Goal: Task Accomplishment & Management: Manage account settings

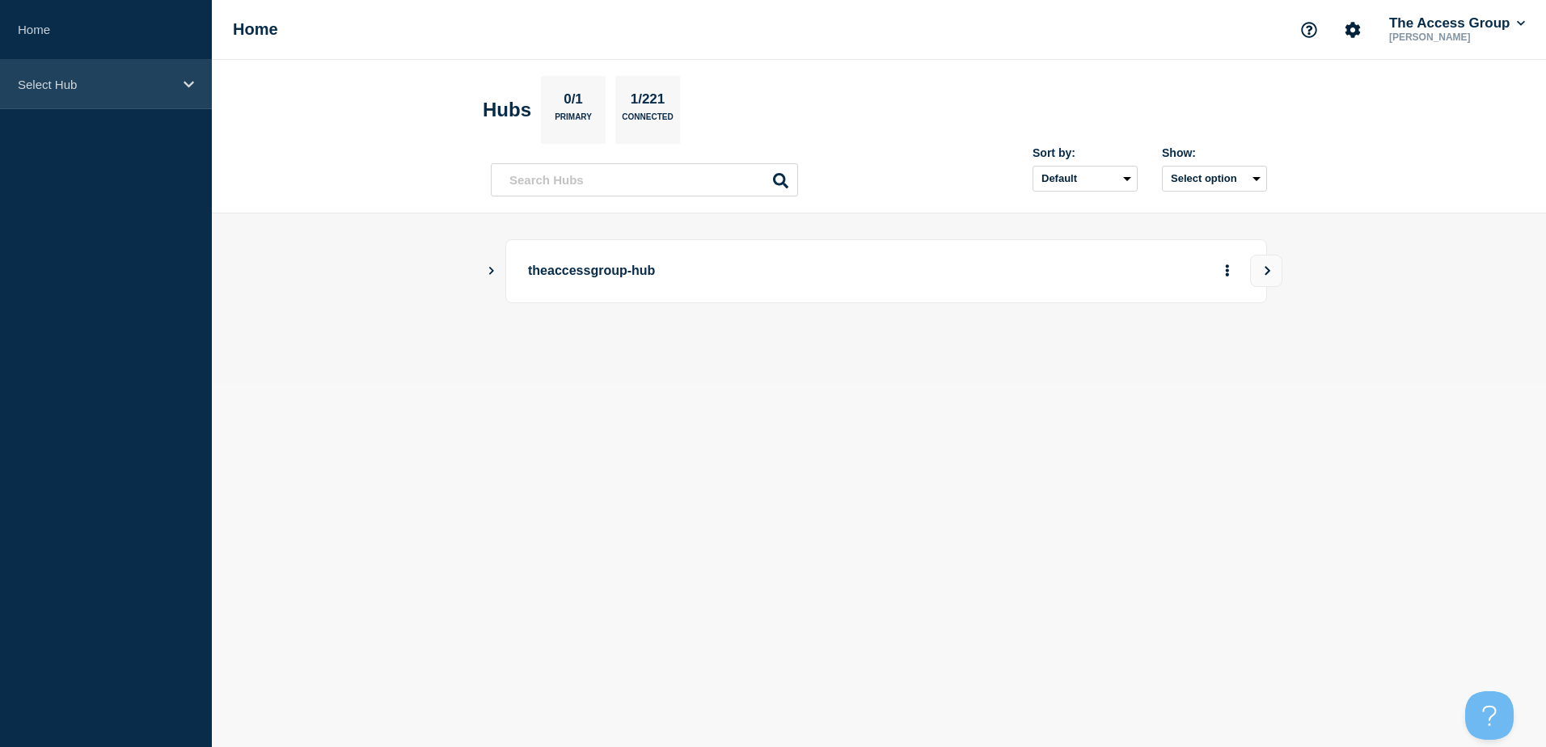
click at [180, 87] on div "Select Hub" at bounding box center [106, 84] width 212 height 49
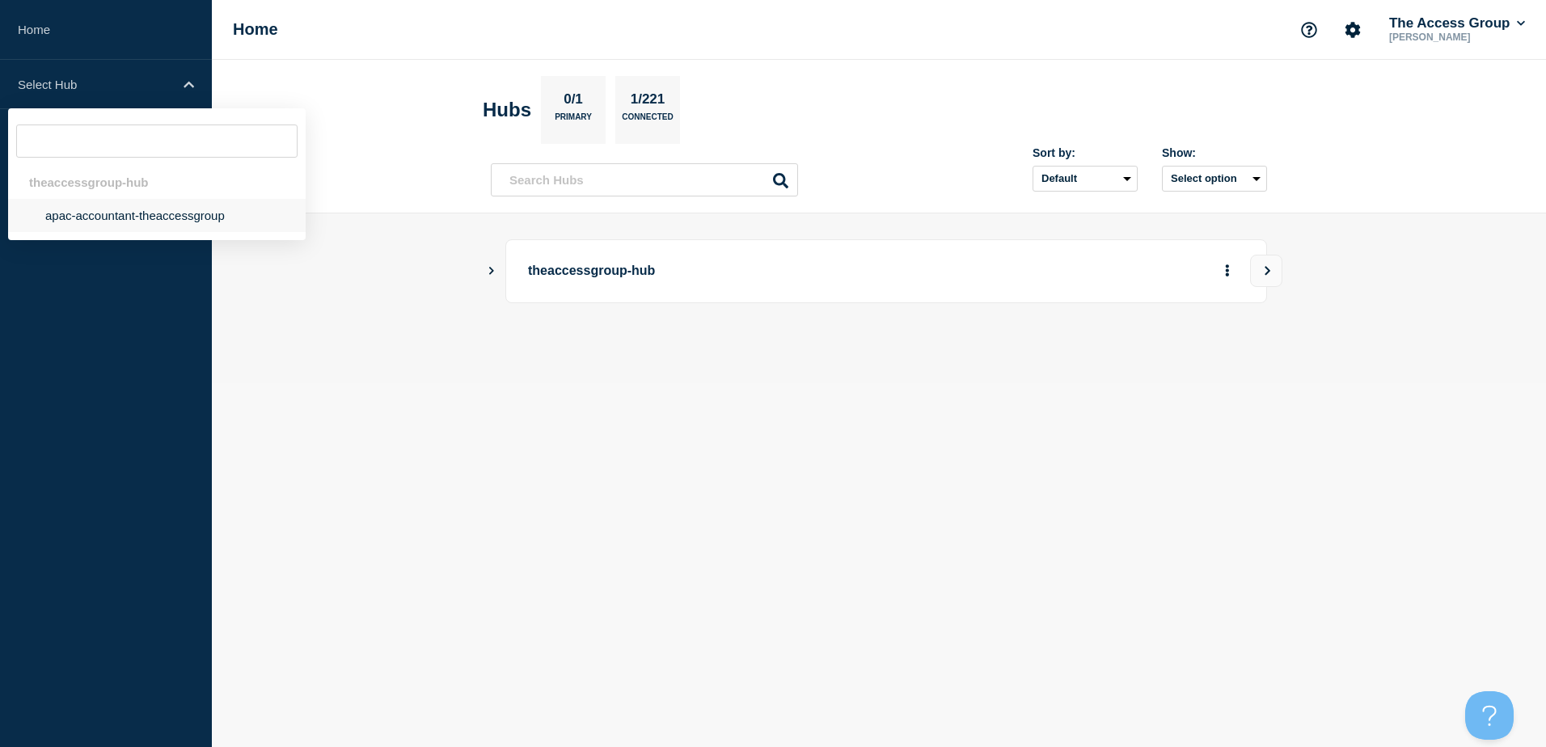
click at [142, 218] on li "apac-accountant-theaccessgroup" at bounding box center [157, 215] width 298 height 33
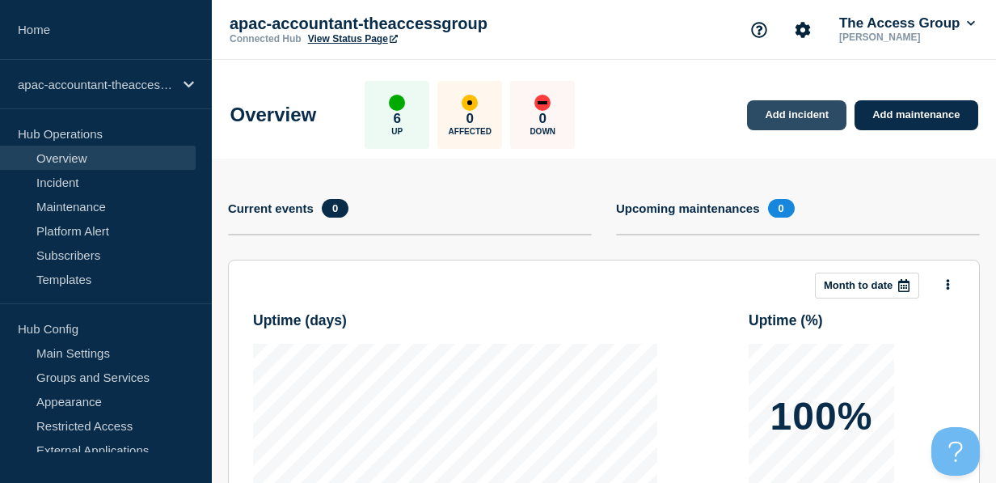
click at [781, 112] on link "Add incident" at bounding box center [796, 115] width 99 height 30
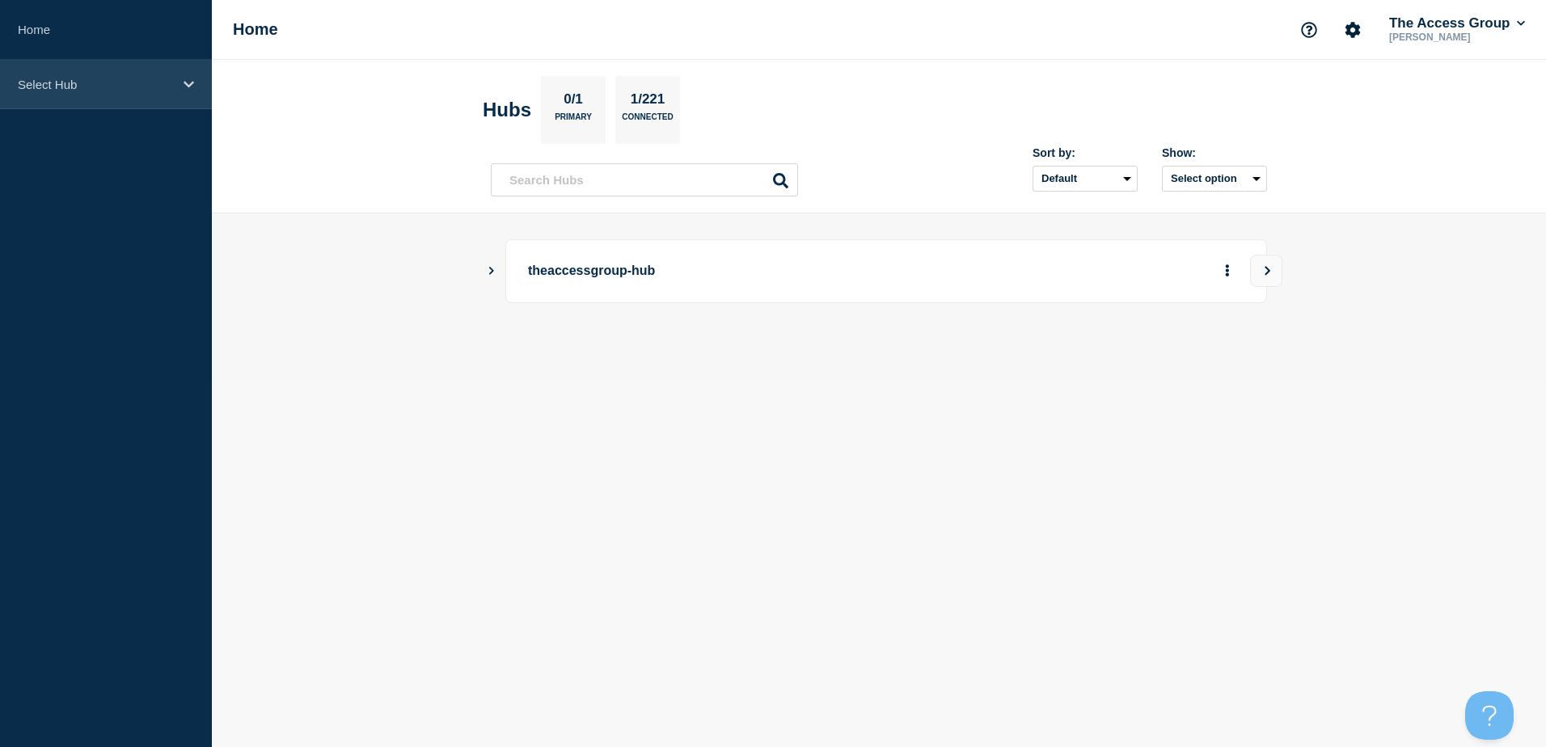
click at [178, 81] on div "Select Hub" at bounding box center [106, 84] width 212 height 49
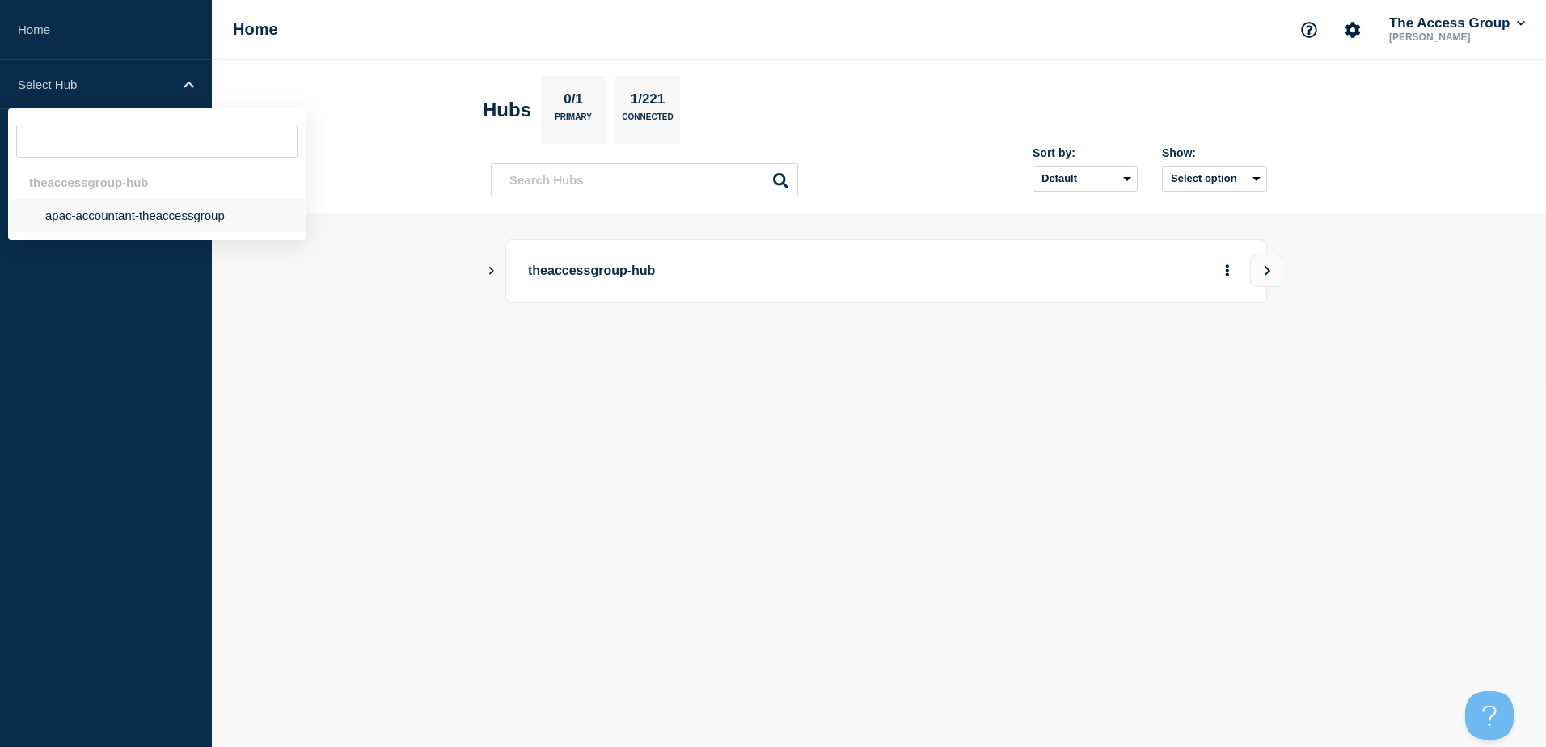
click at [175, 215] on li "apac-accountant-theaccessgroup" at bounding box center [157, 215] width 298 height 33
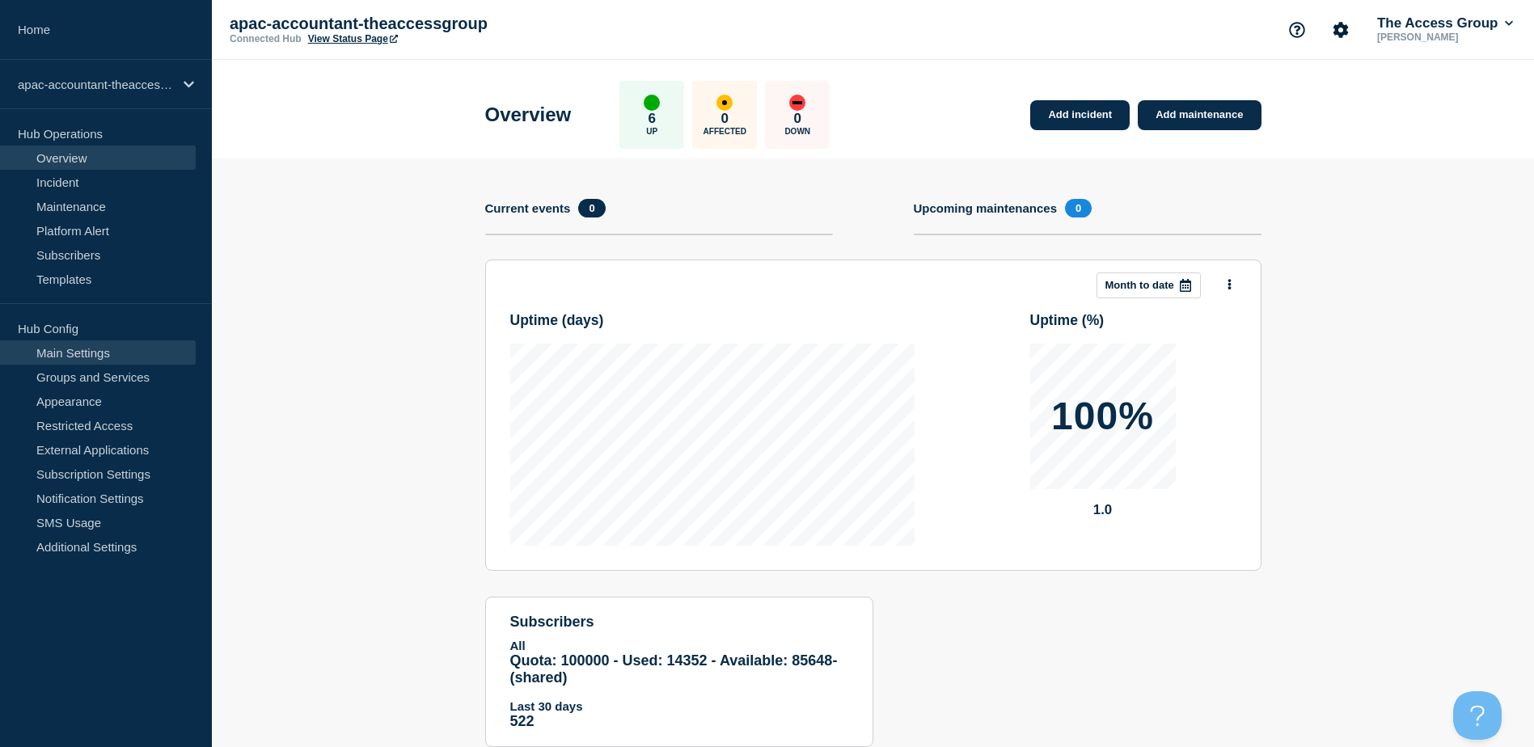
click at [61, 361] on link "Main Settings" at bounding box center [98, 352] width 196 height 24
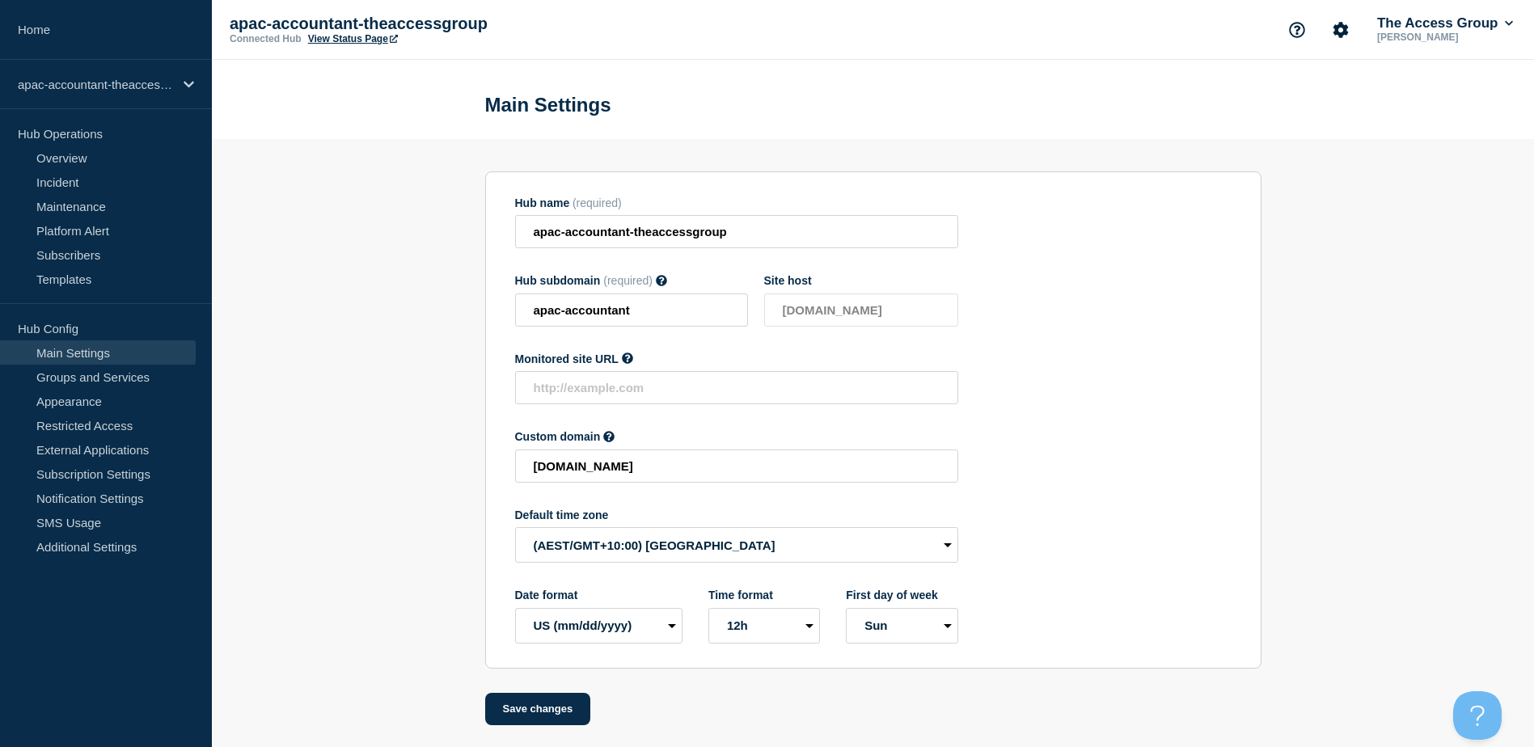
scroll to position [6, 0]
click at [78, 376] on link "Groups and Services" at bounding box center [98, 377] width 196 height 24
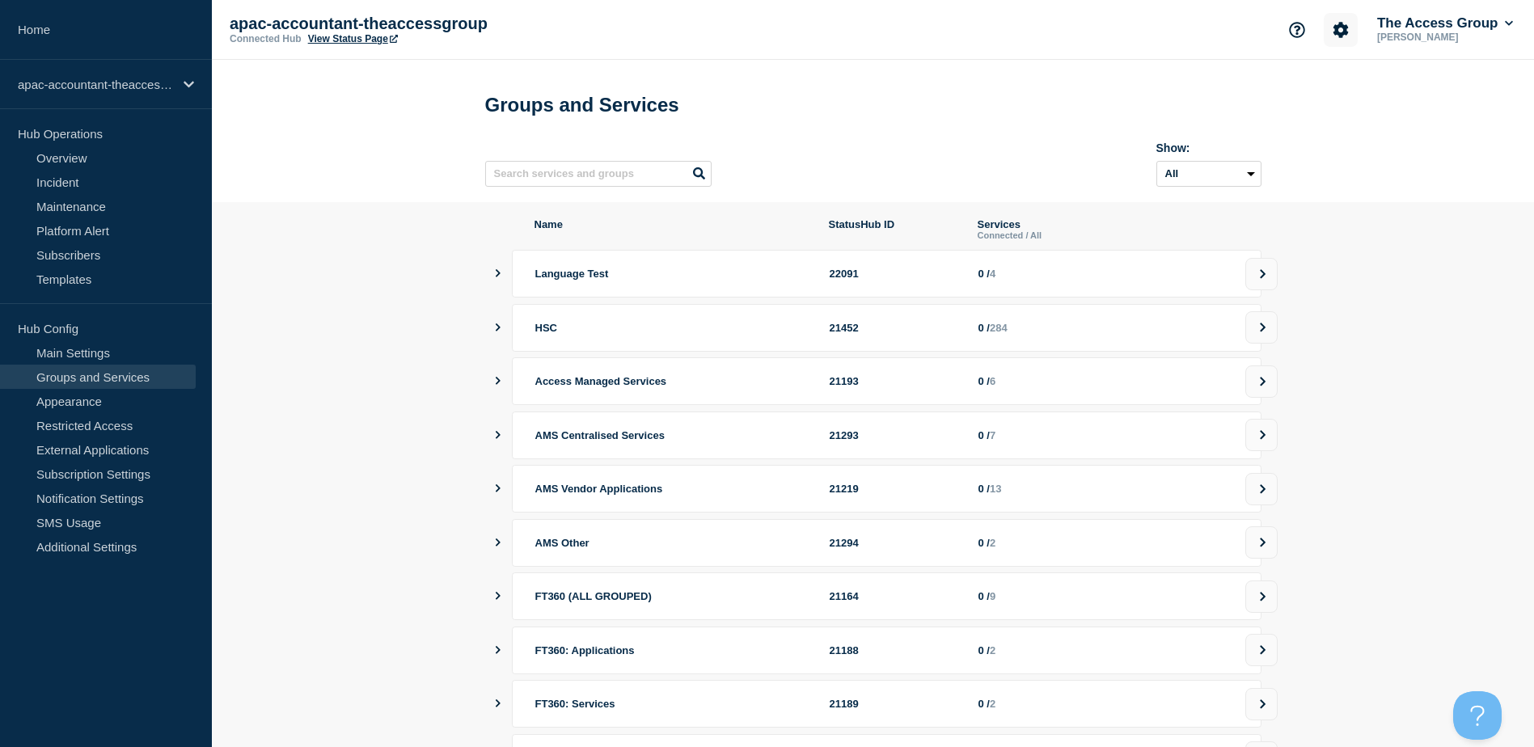
click at [1343, 27] on icon "Account settings" at bounding box center [1340, 29] width 15 height 15
click at [1334, 92] on link "Team Members" at bounding box center [1341, 96] width 83 height 14
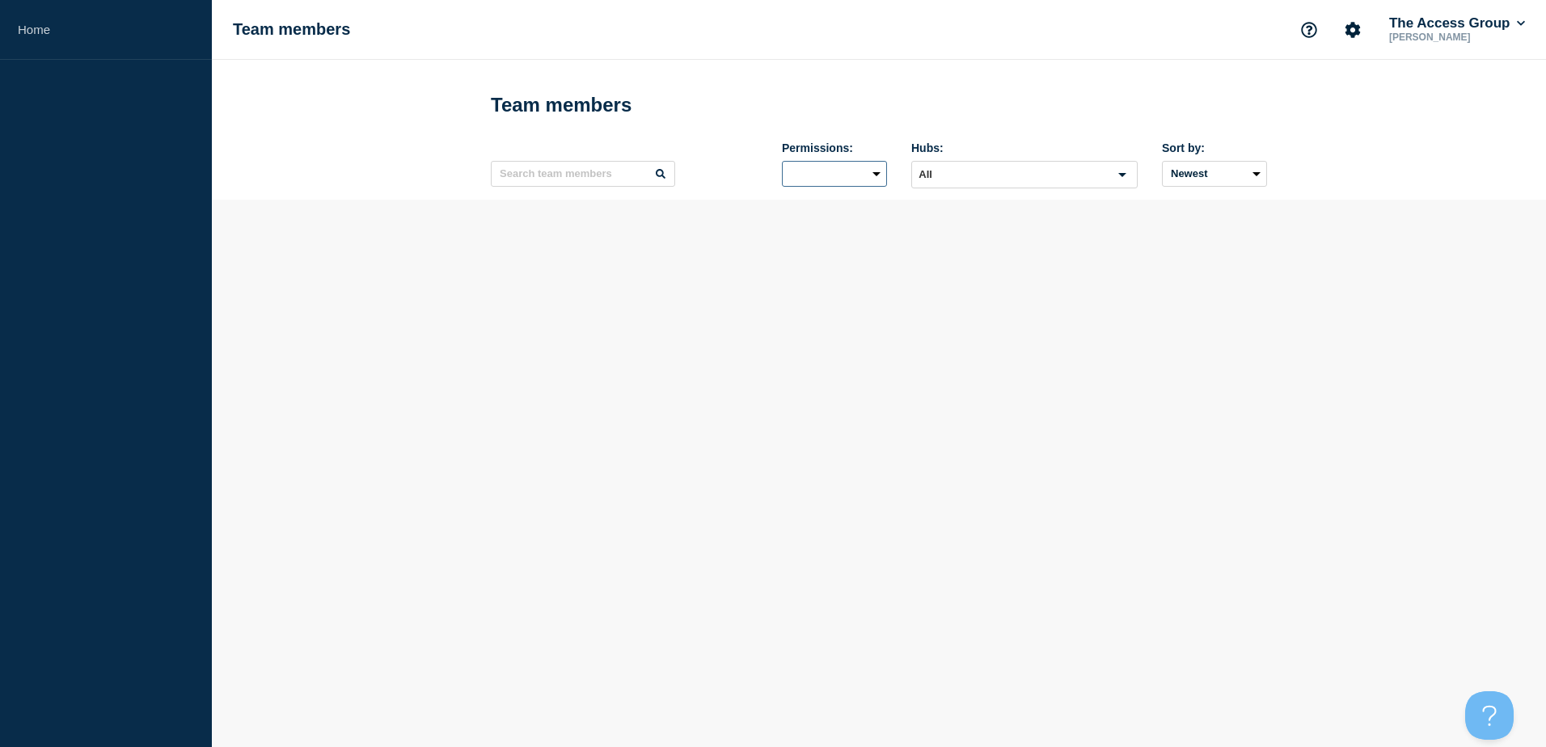
click at [876, 179] on select "Permissions:" at bounding box center [834, 174] width 105 height 26
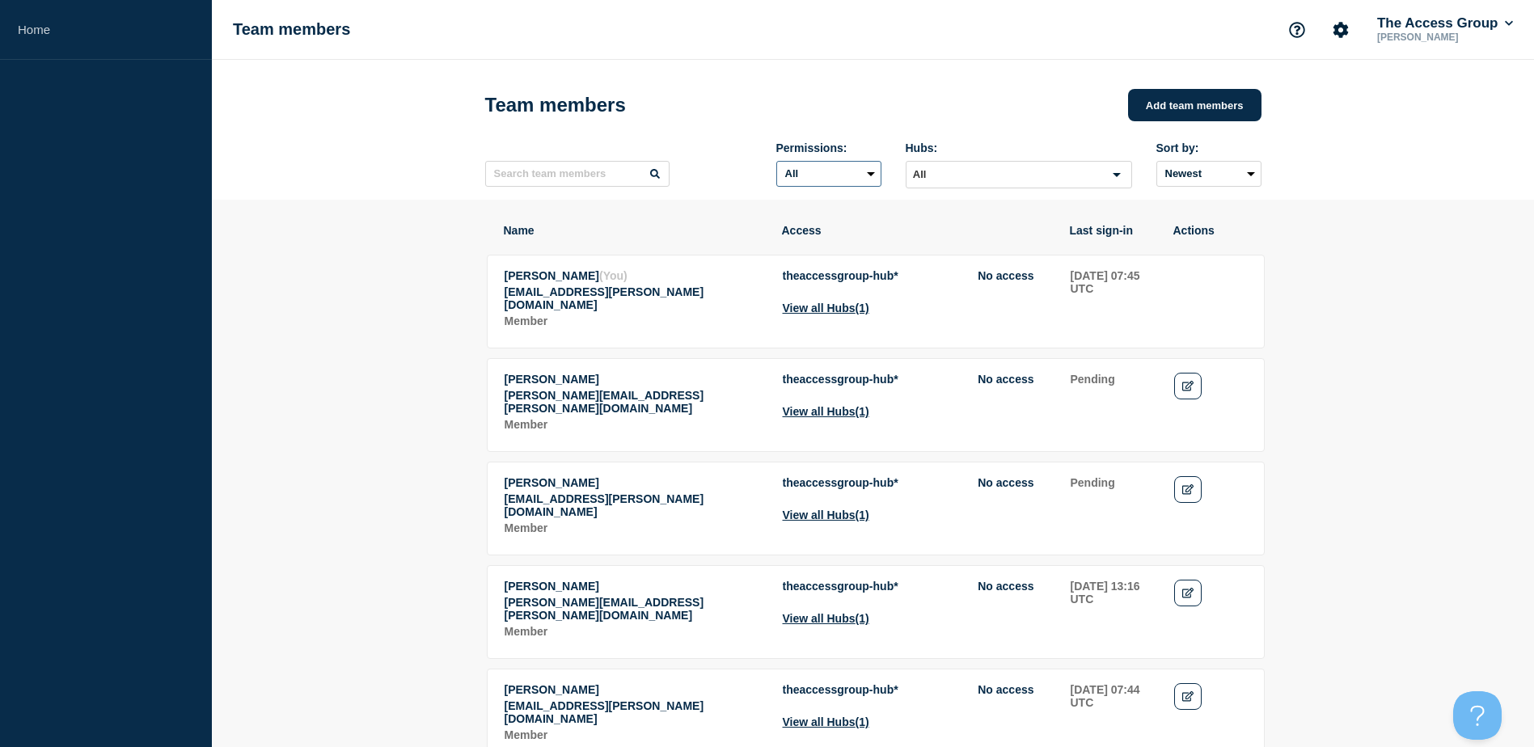
click at [868, 177] on select "All Admin Manager Editor No access" at bounding box center [828, 174] width 105 height 26
click at [776, 164] on select "All Admin Manager Editor No access" at bounding box center [828, 174] width 105 height 26
click at [871, 177] on select "All Admin Manager Editor No access" at bounding box center [828, 174] width 105 height 26
select select "undefined"
click at [776, 164] on select "All Admin Manager Editor No access" at bounding box center [828, 174] width 105 height 26
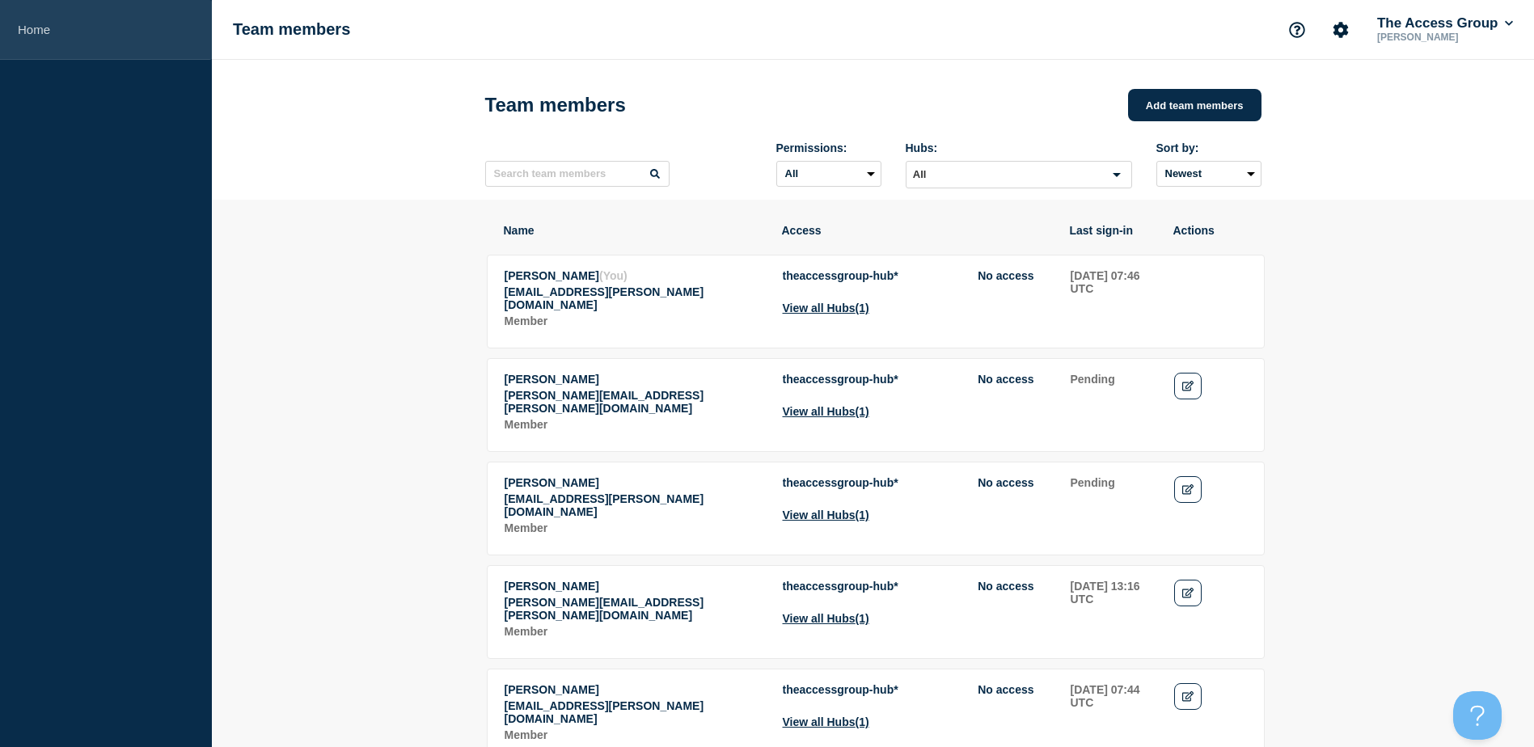
click at [48, 27] on link "Home" at bounding box center [106, 30] width 212 height 60
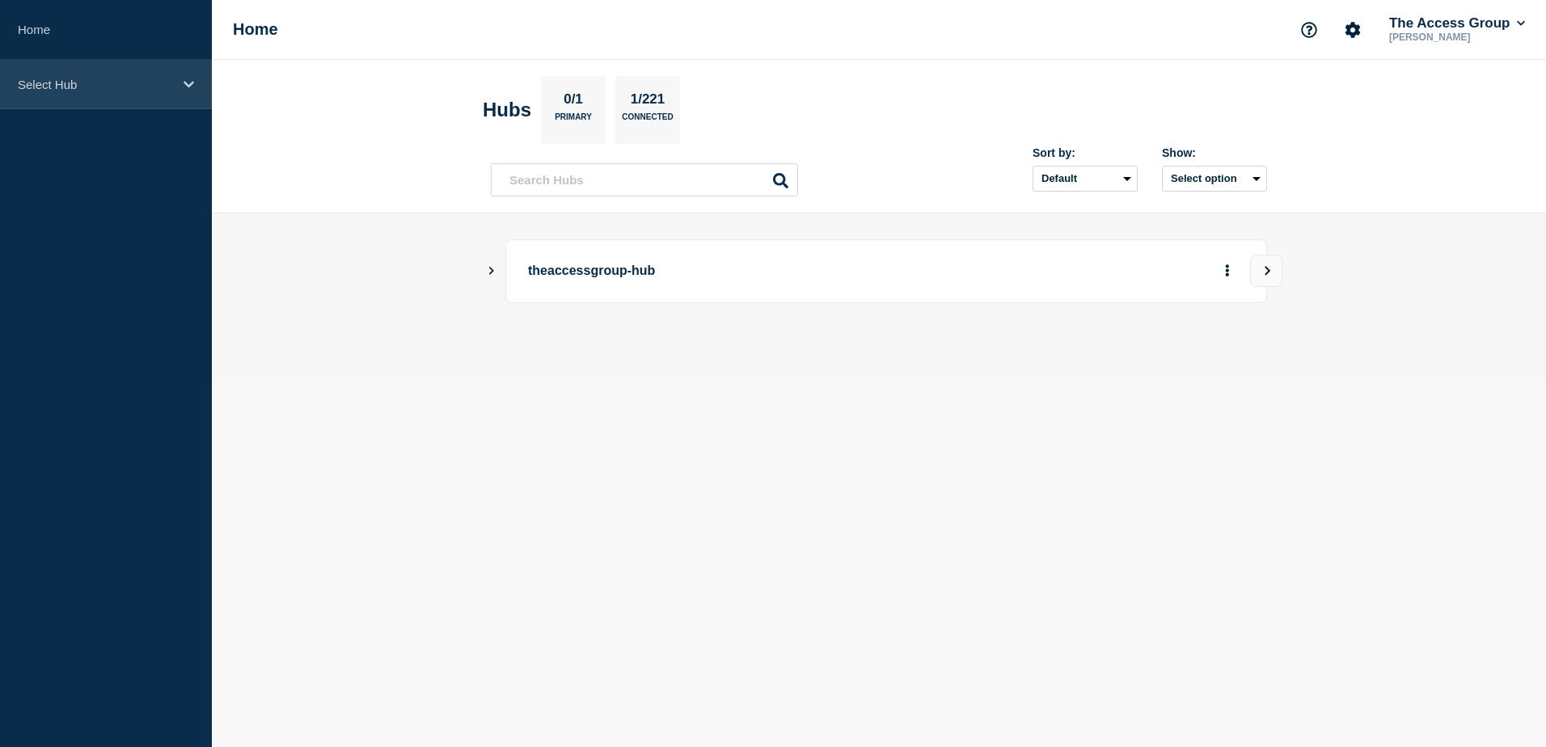
click at [192, 82] on icon at bounding box center [189, 84] width 11 height 6
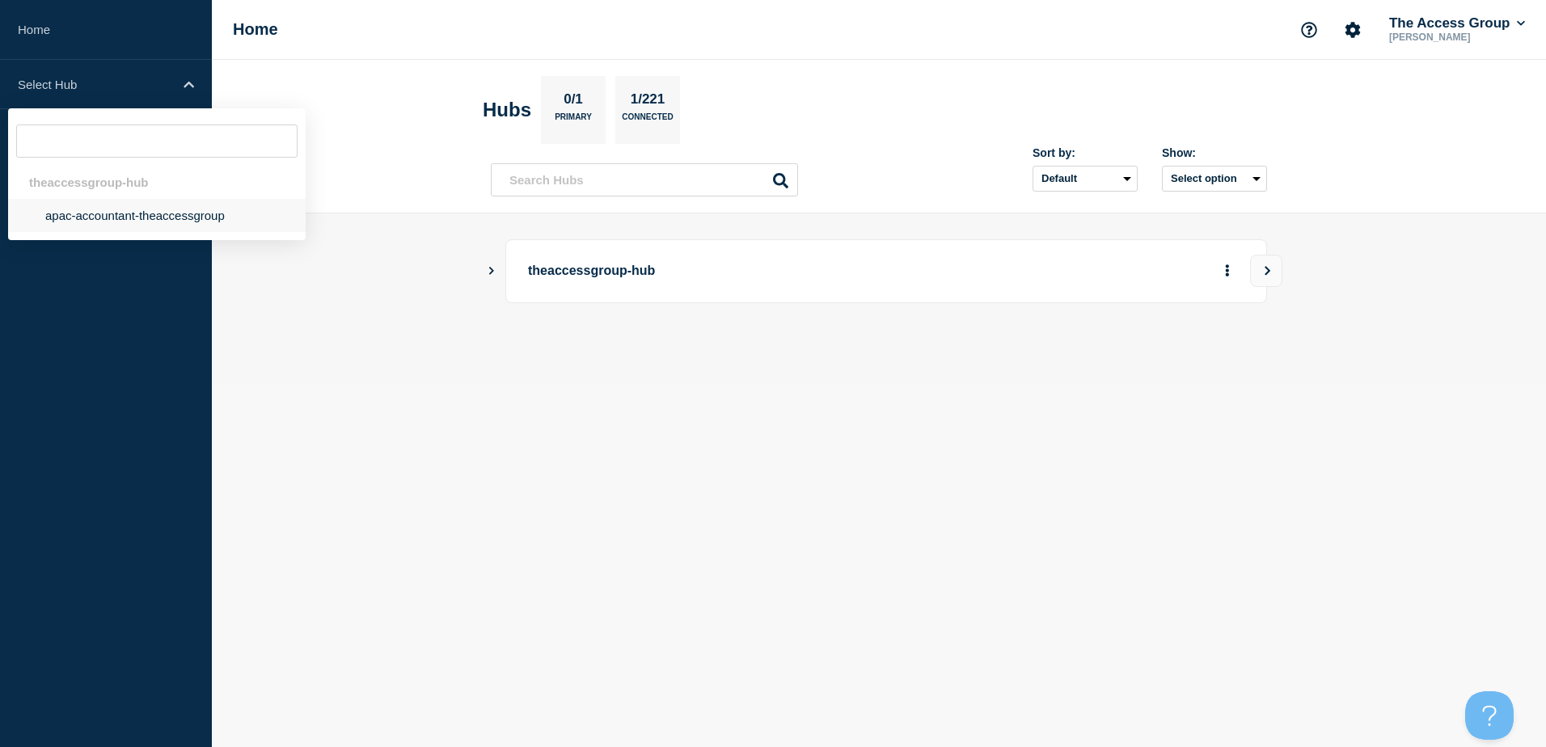
click at [108, 216] on li "apac-accountant-theaccessgroup" at bounding box center [157, 215] width 298 height 33
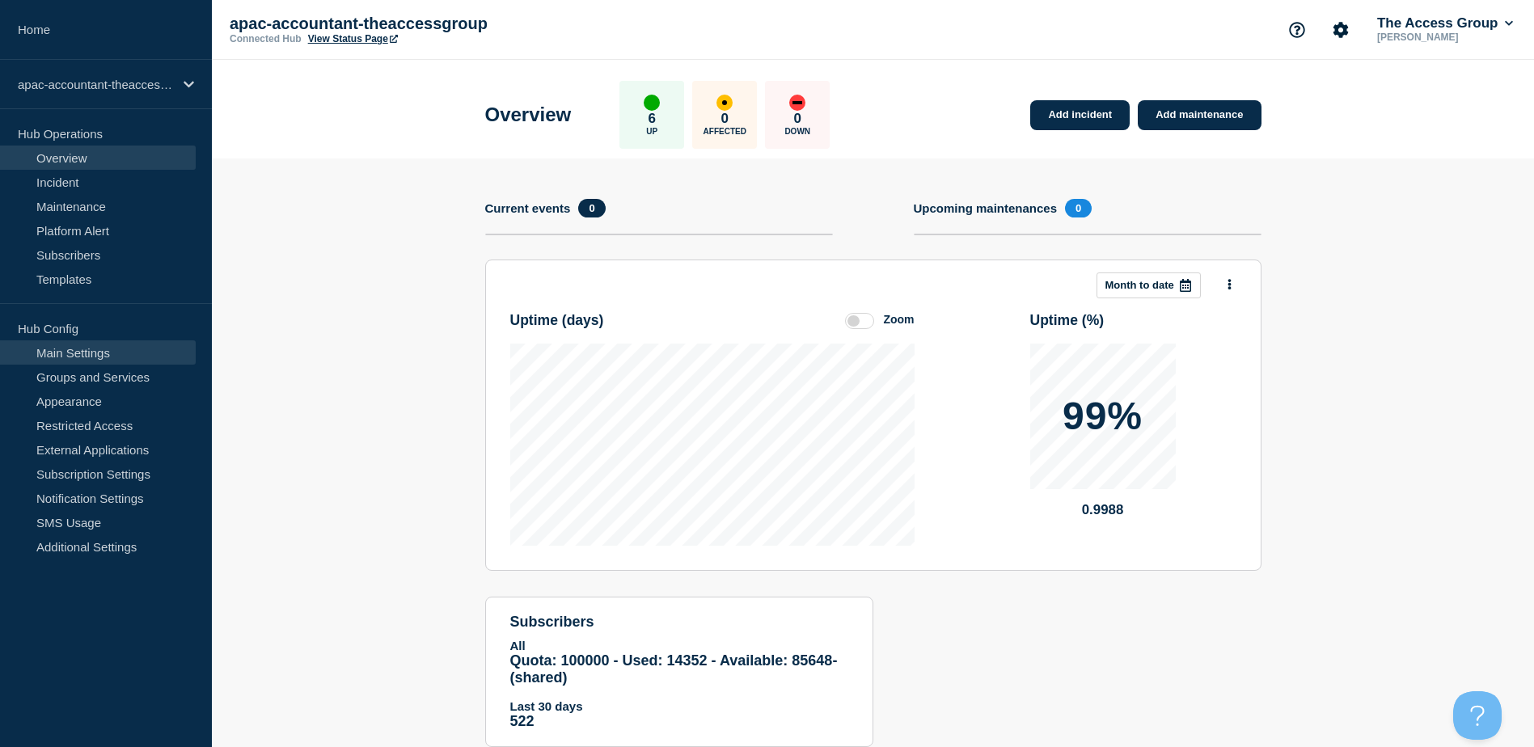
click at [96, 359] on link "Main Settings" at bounding box center [98, 352] width 196 height 24
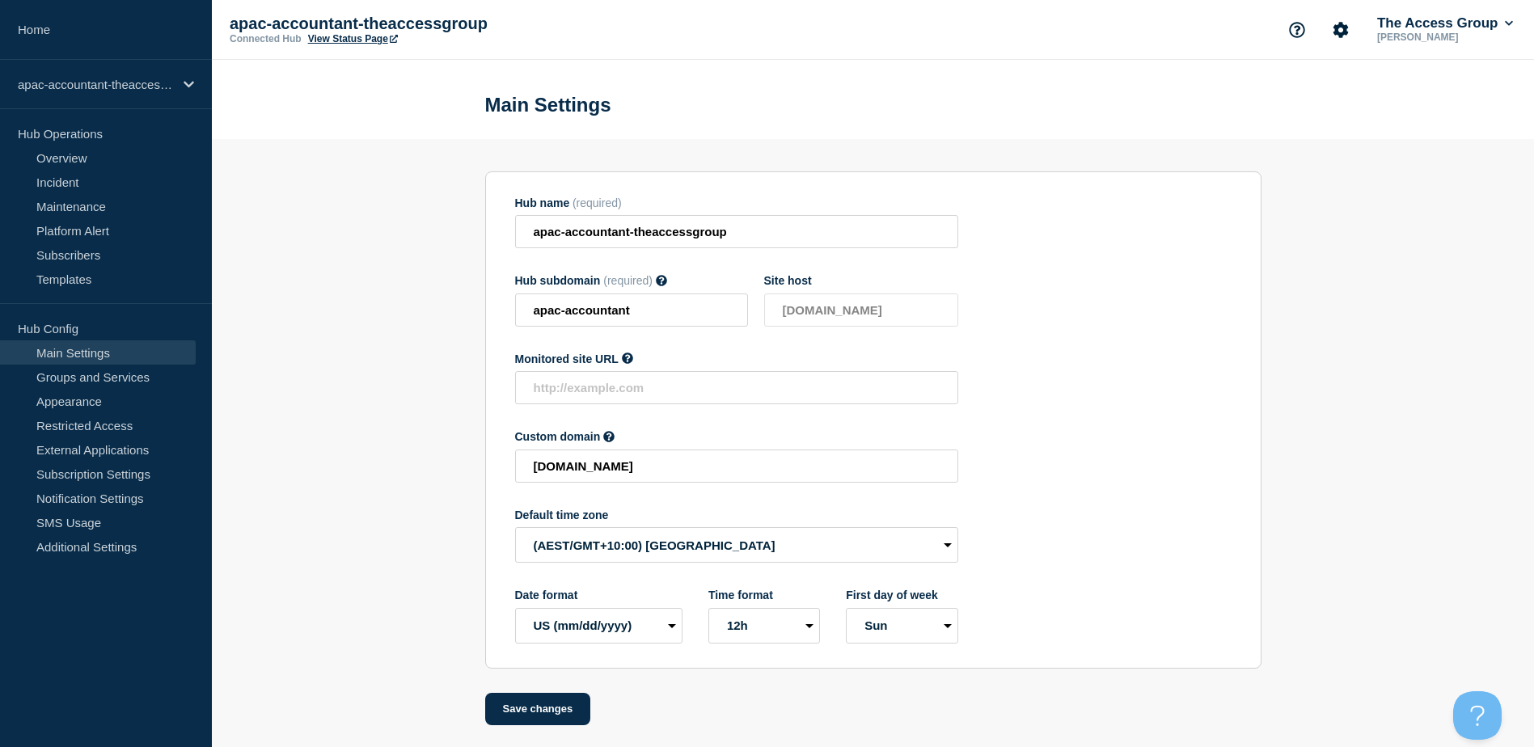
scroll to position [6, 0]
click at [89, 375] on link "Groups and Services" at bounding box center [98, 377] width 196 height 24
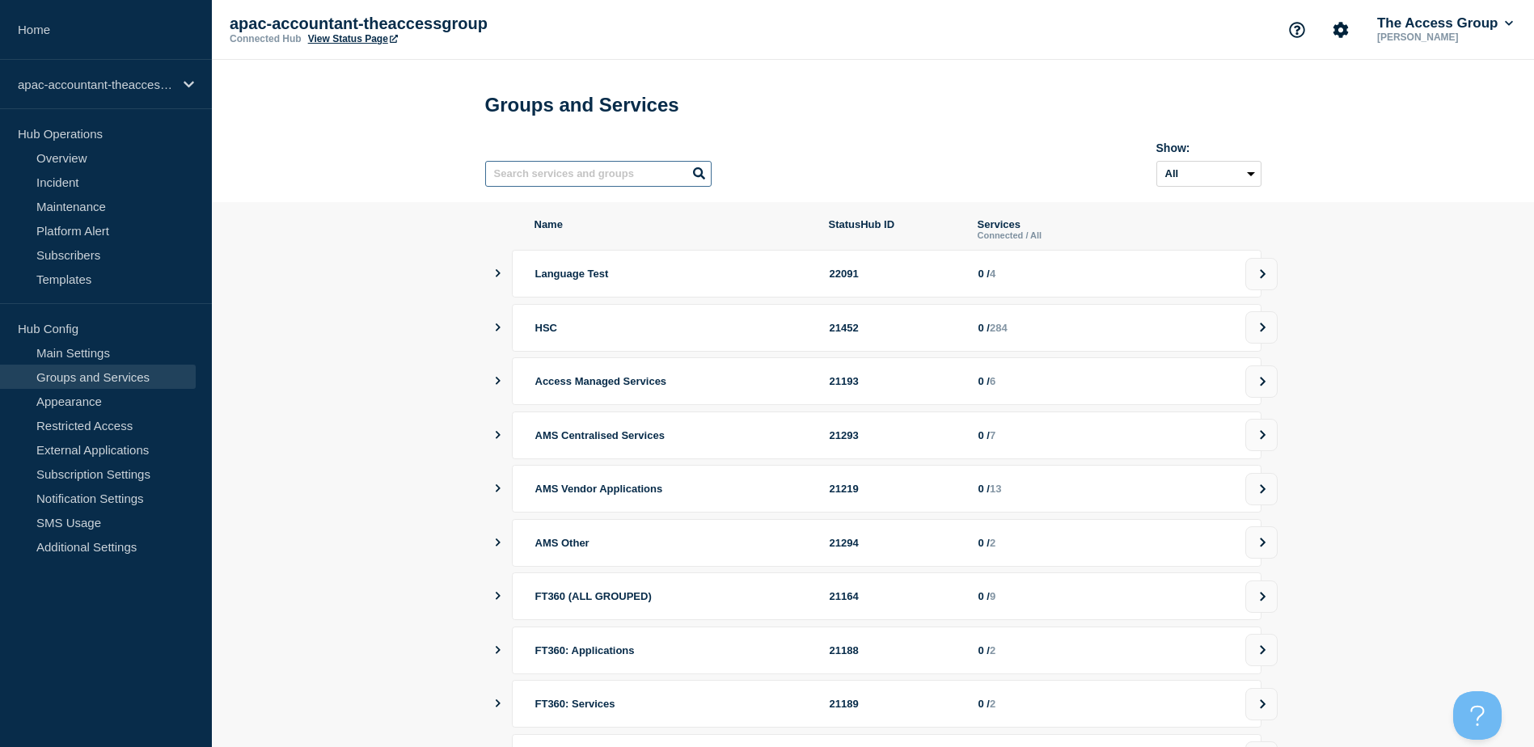
click at [563, 185] on input "text" at bounding box center [598, 174] width 226 height 26
click at [84, 372] on link "Groups and Services" at bounding box center [98, 377] width 196 height 24
click at [112, 378] on link "Groups and Services" at bounding box center [98, 377] width 196 height 24
click at [604, 167] on input "text" at bounding box center [598, 174] width 226 height 26
click at [83, 352] on link "Main Settings" at bounding box center [98, 352] width 196 height 24
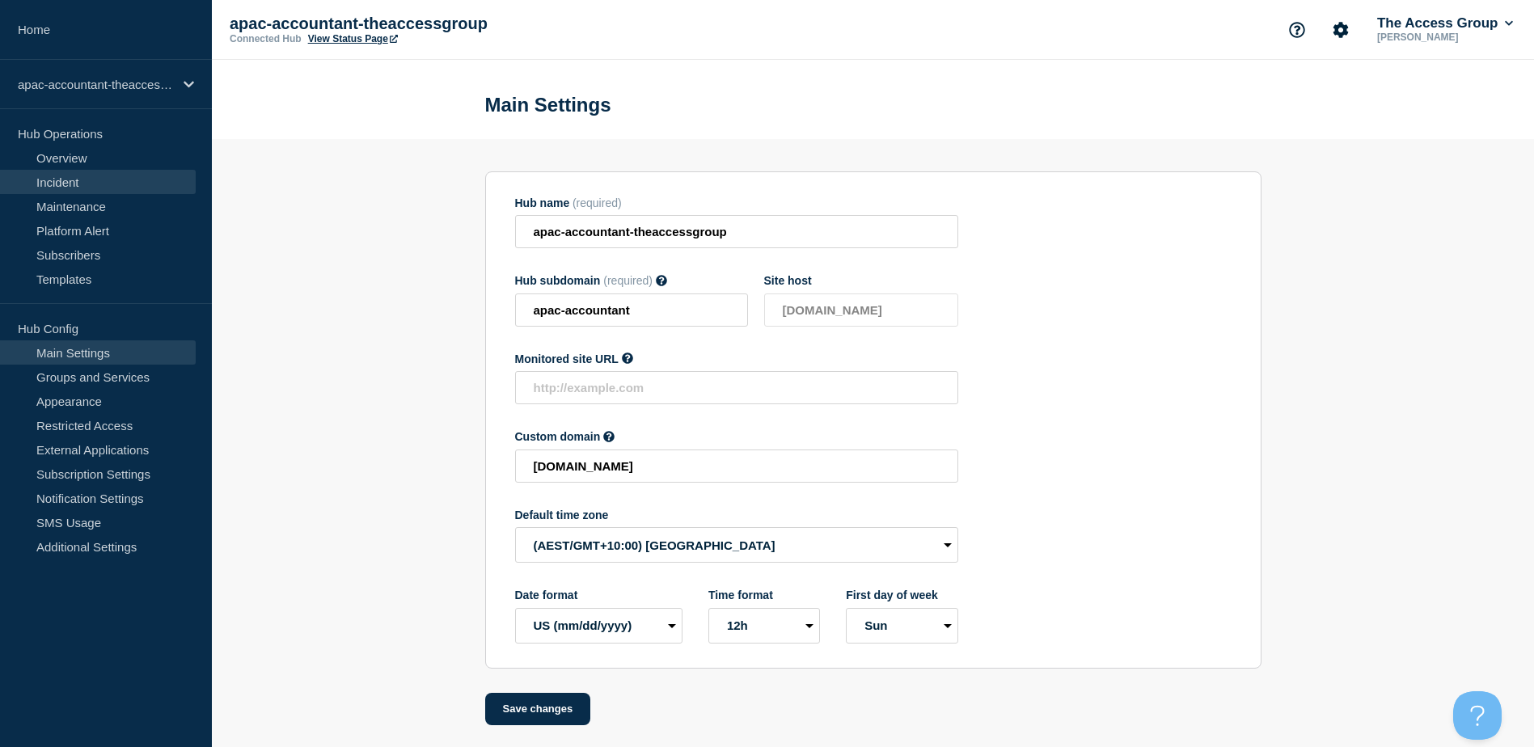
click at [69, 181] on link "Incident" at bounding box center [98, 182] width 196 height 24
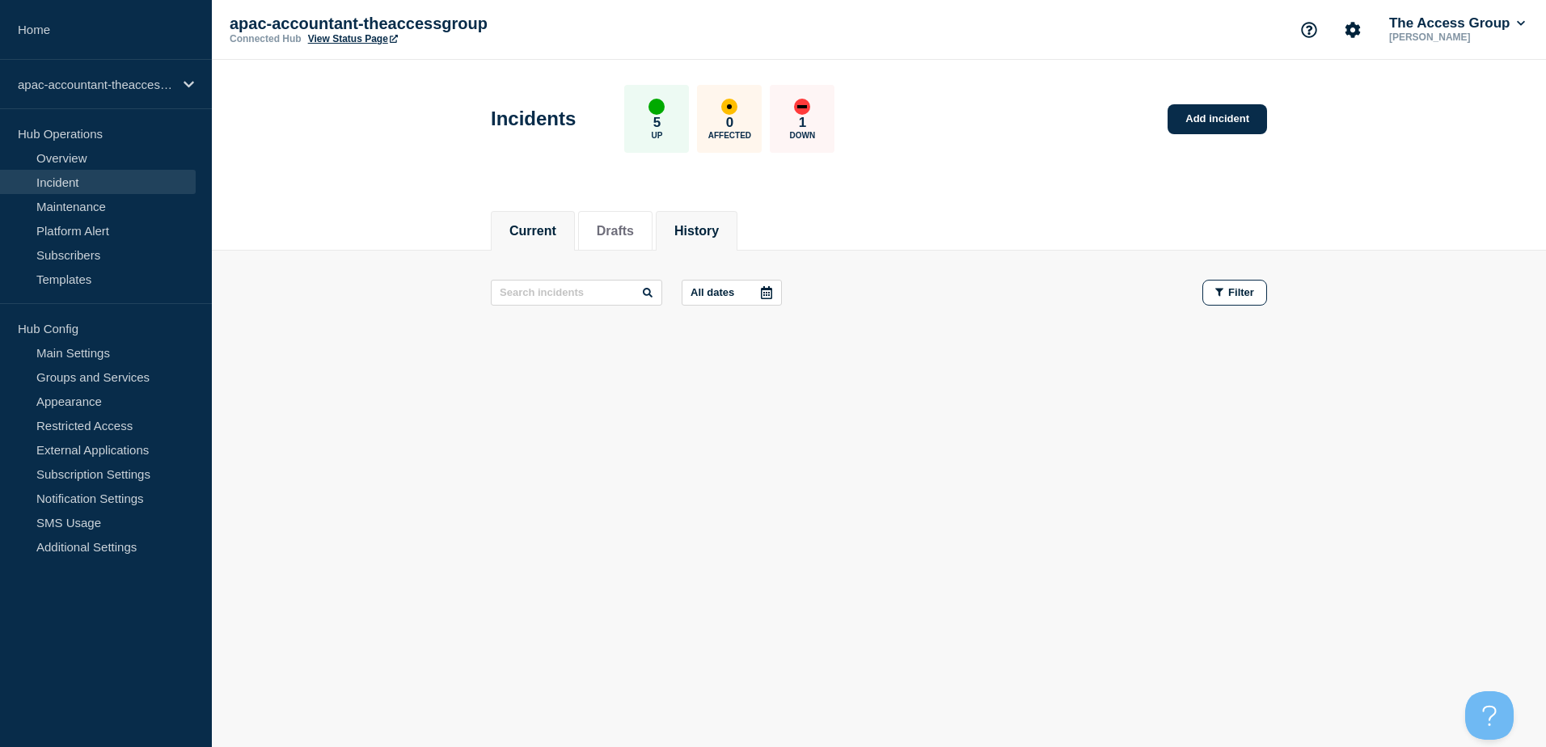
click at [717, 231] on button "History" at bounding box center [696, 231] width 44 height 15
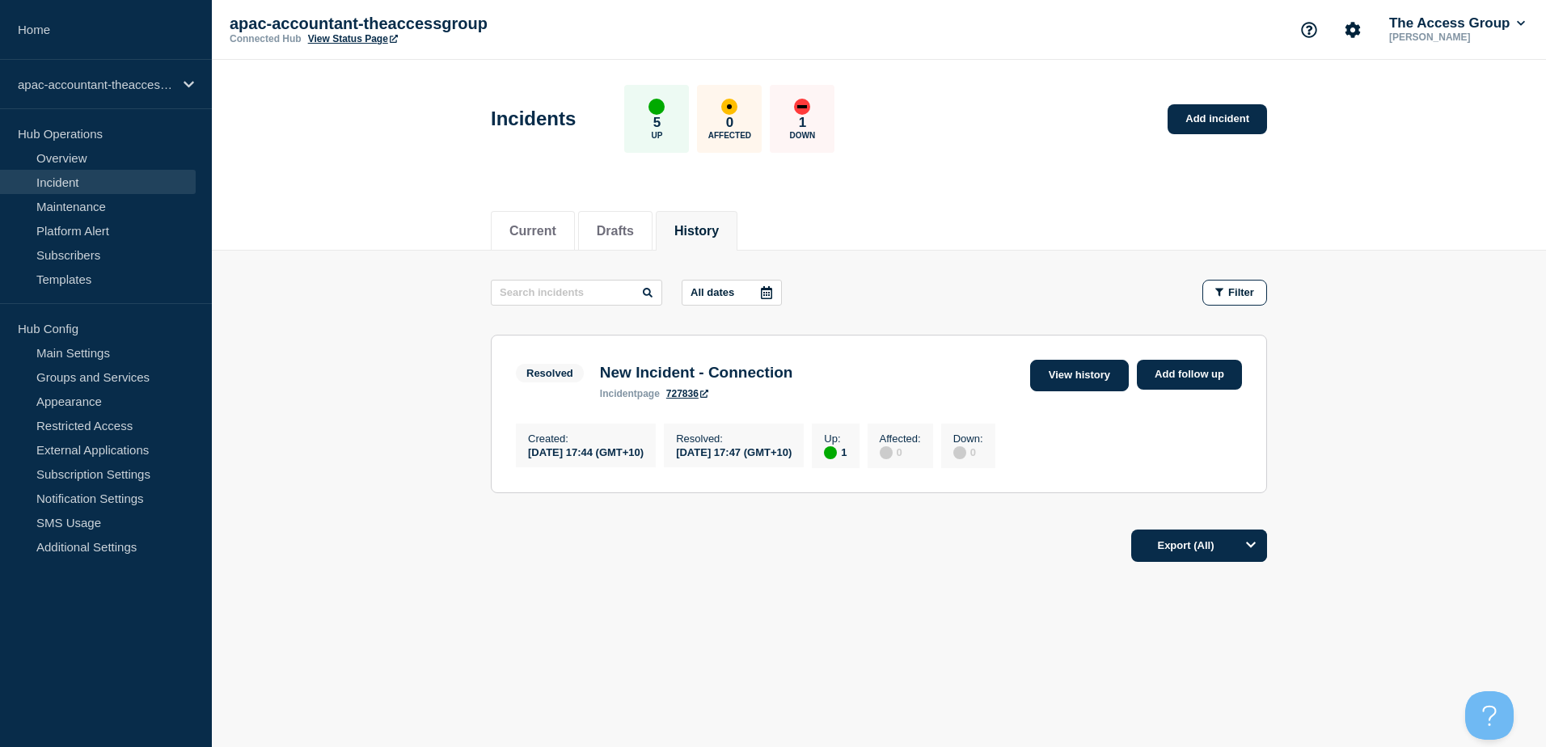
click at [1085, 380] on link "View history" at bounding box center [1079, 376] width 99 height 32
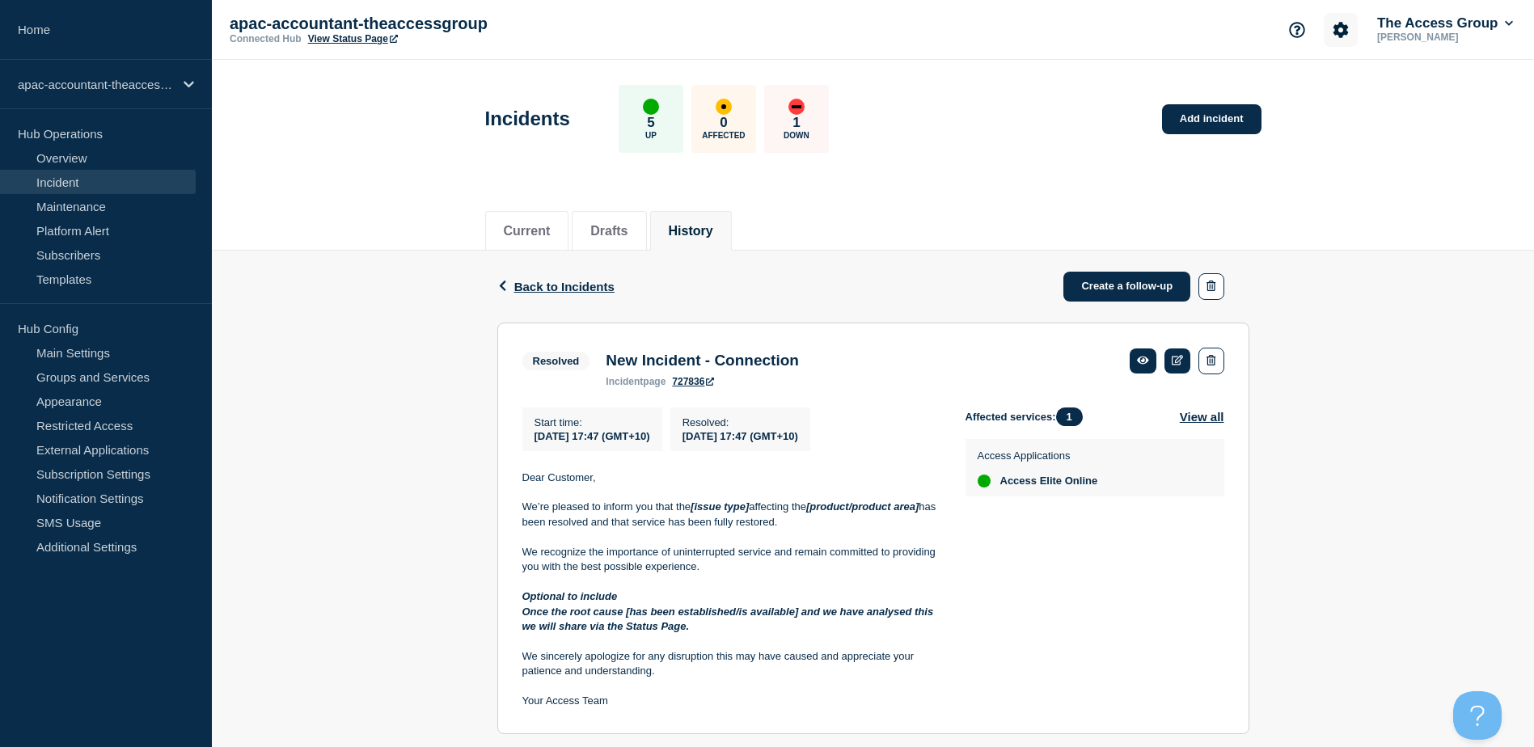
click at [1335, 25] on icon "Account settings" at bounding box center [1340, 29] width 15 height 15
click at [1337, 99] on link "Team Members" at bounding box center [1341, 96] width 83 height 14
